Goal: Information Seeking & Learning: Learn about a topic

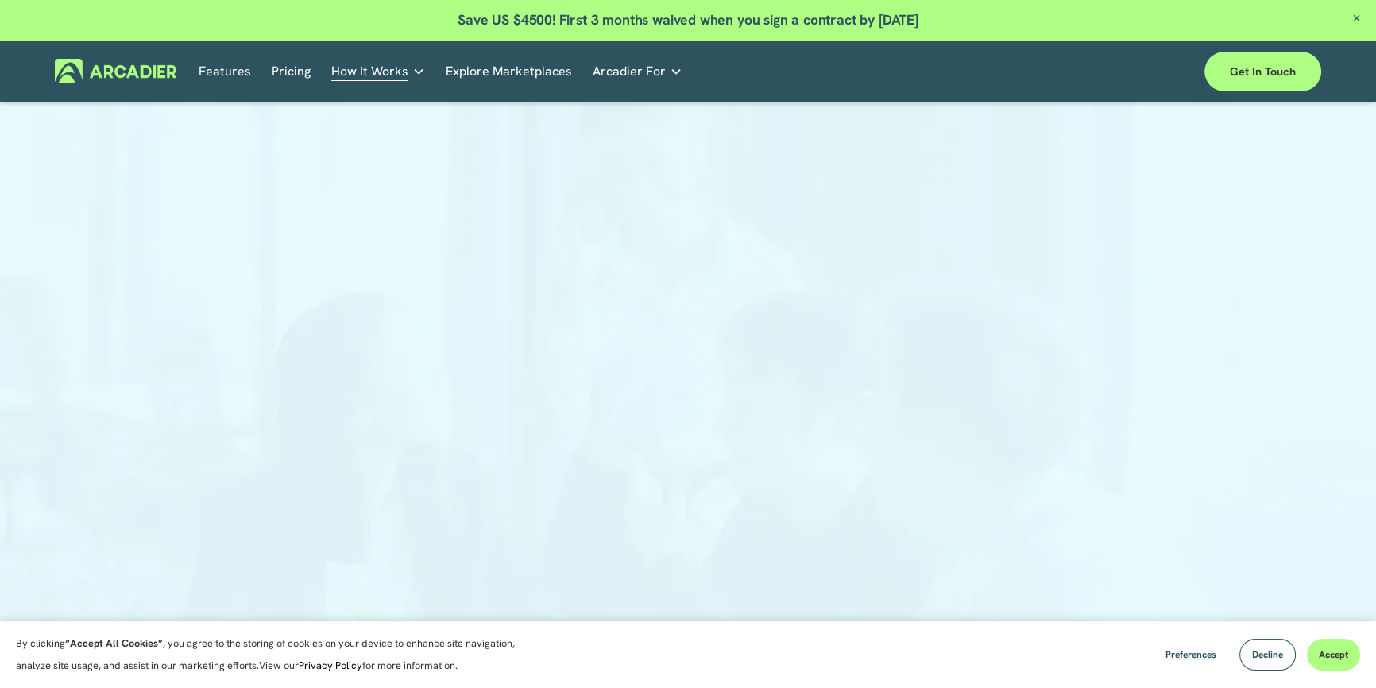
click at [0, 0] on p "No in-house development team? No problem. Use one of our partners." at bounding box center [0, 0] width 0 height 0
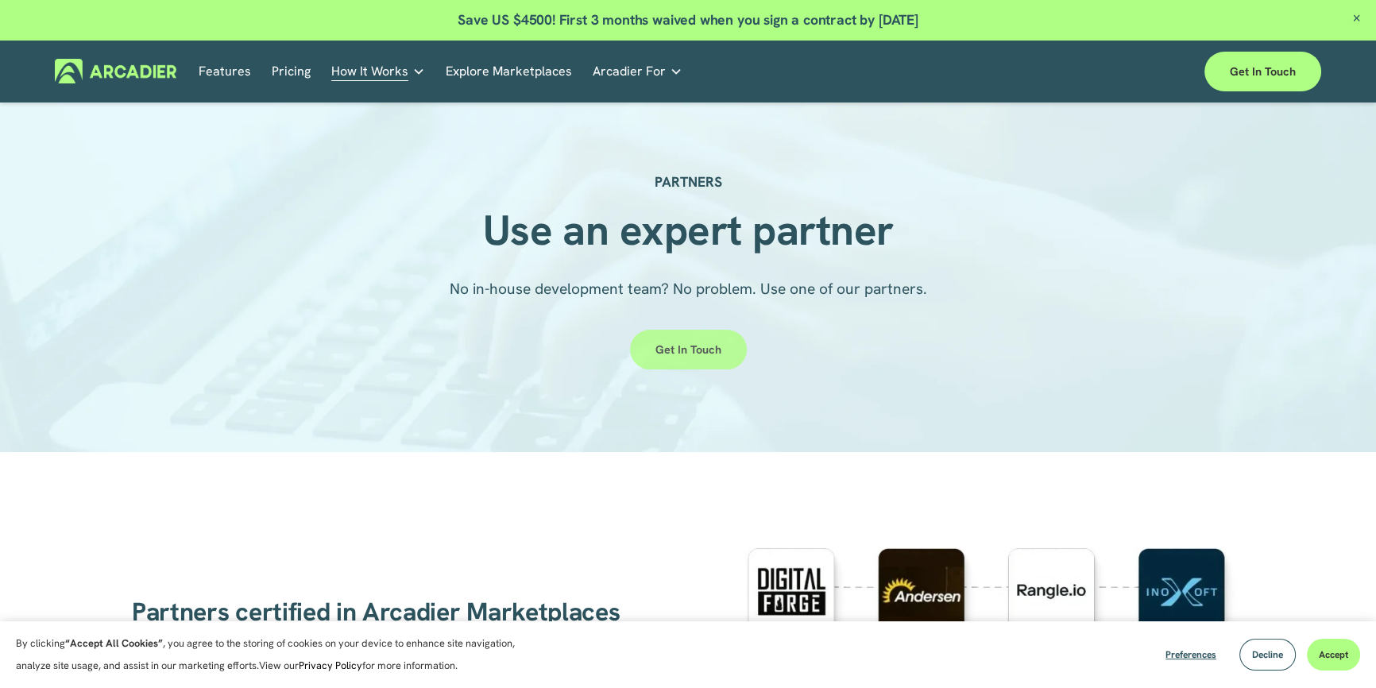
click at [667, 348] on link "Get in touch" at bounding box center [688, 350] width 117 height 40
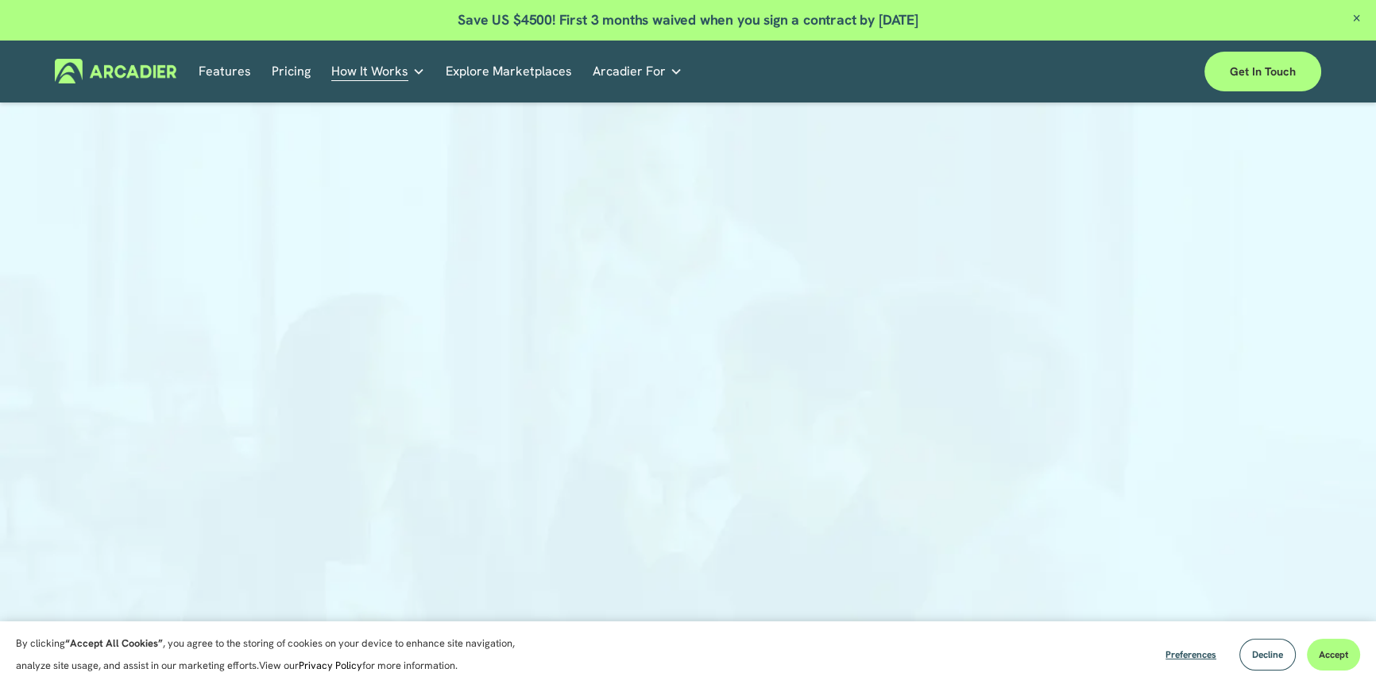
click at [0, 0] on p "Building the world’s most powerful enterprise digital marketplace." at bounding box center [0, 0] width 0 height 0
click at [1171, 276] on div at bounding box center [688, 441] width 1376 height 646
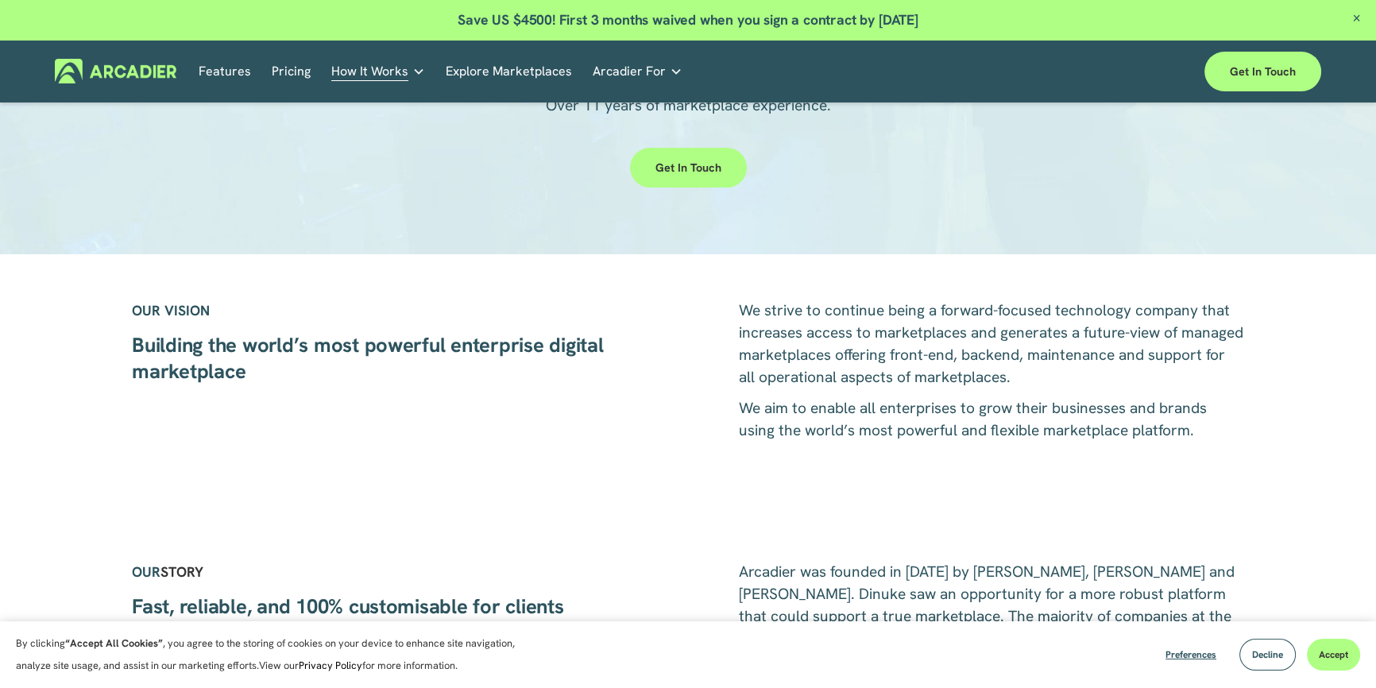
scroll to position [571, 0]
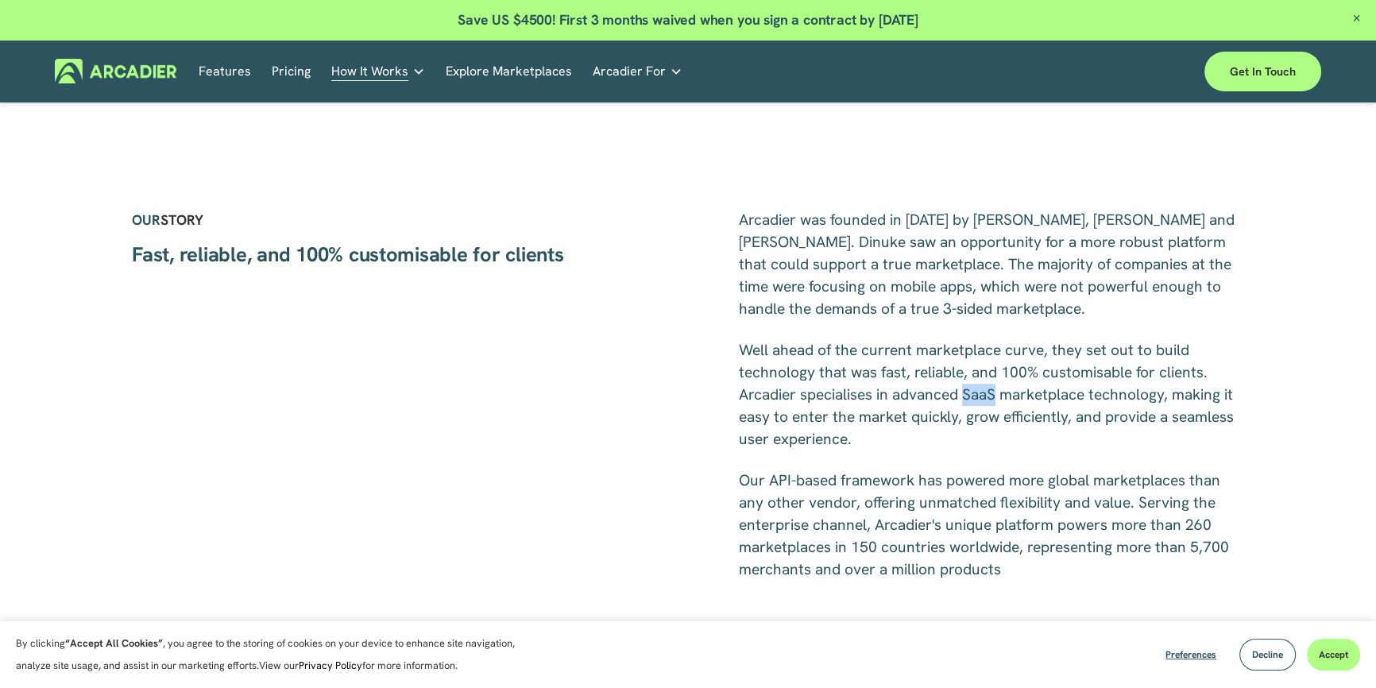
click at [216, 72] on link "Features" at bounding box center [225, 71] width 52 height 25
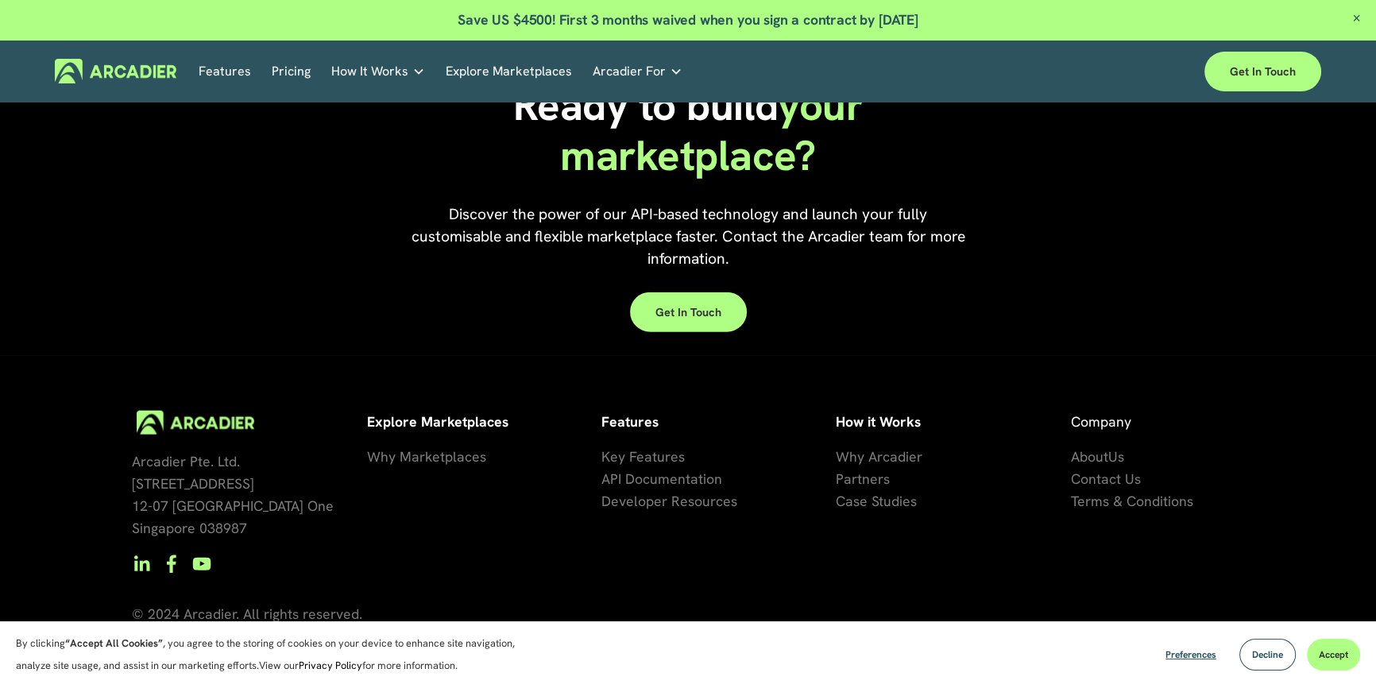
scroll to position [4708, 0]
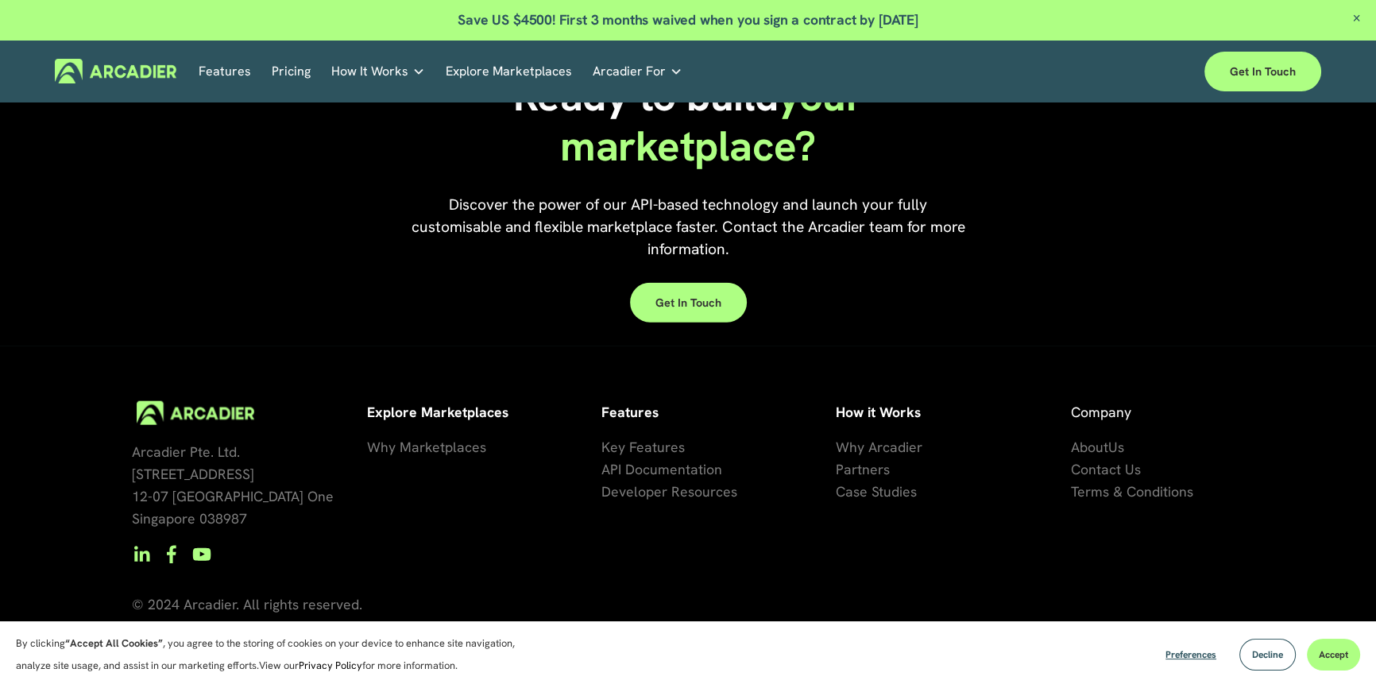
click at [644, 445] on span "Key Features" at bounding box center [642, 447] width 83 height 18
